Goal: Navigation & Orientation: Find specific page/section

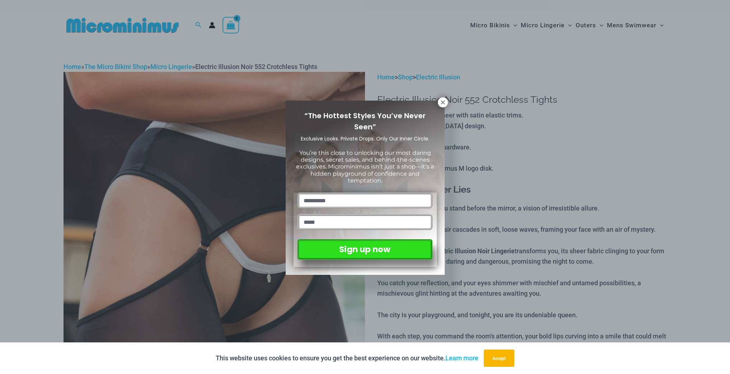
click at [446, 107] on div "“The Hottest Styles You’ve Never Seen” Exclusive Looks. Private Drops. Only Our…" at bounding box center [365, 187] width 730 height 374
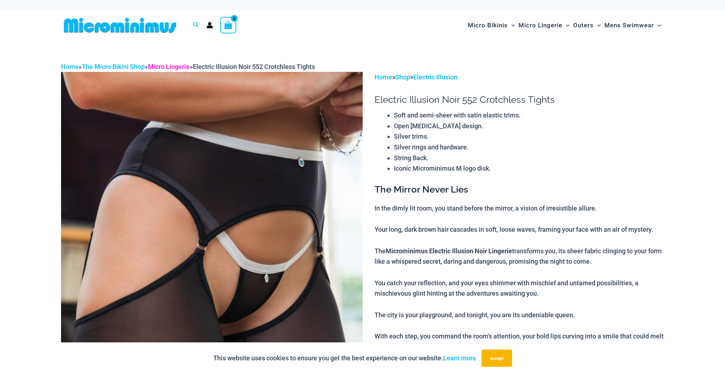
click at [184, 69] on link "Micro Lingerie" at bounding box center [169, 67] width 42 height 8
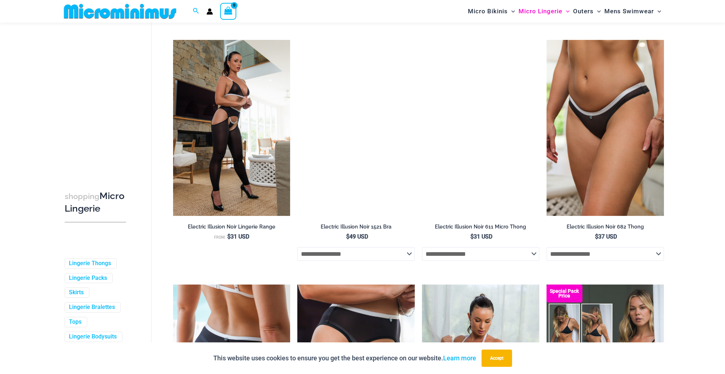
scroll to position [1323, 0]
